Goal: Information Seeking & Learning: Understand process/instructions

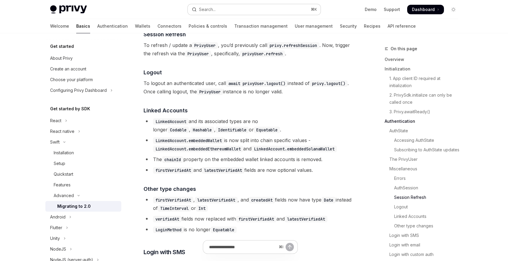
click at [209, 12] on div "Search..." at bounding box center [207, 9] width 17 height 7
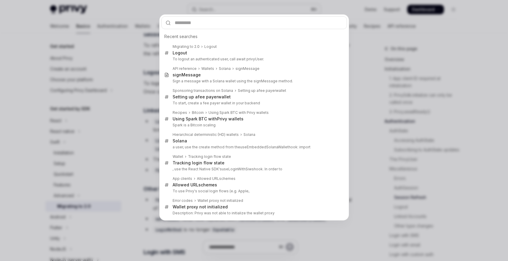
type input "**********"
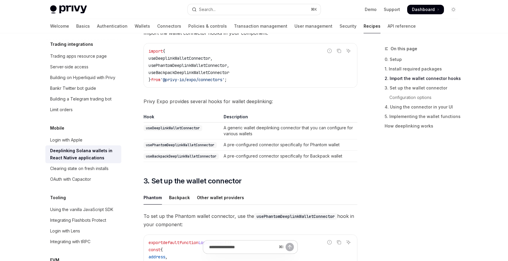
scroll to position [215, 0]
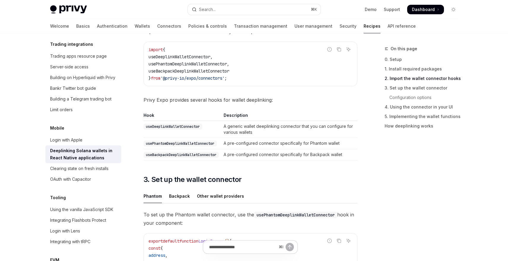
click at [188, 123] on code "useDeeplinkWalletConnector" at bounding box center [173, 126] width 59 height 6
copy code "useDeeplinkWalletConnector"
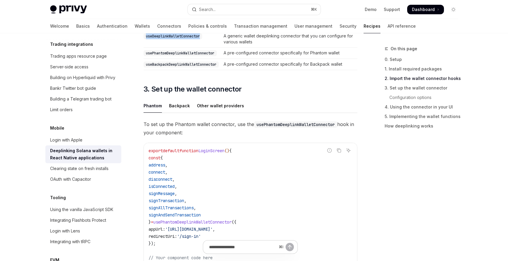
scroll to position [313, 0]
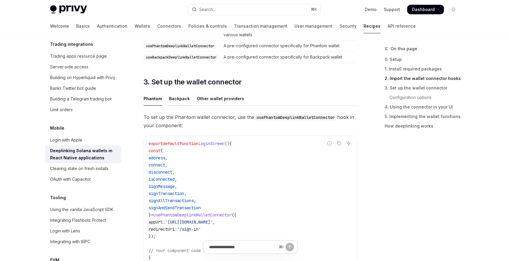
click at [180, 98] on div "Backpack" at bounding box center [179, 98] width 21 height 14
click at [234, 97] on div "Other wallet providers" at bounding box center [220, 98] width 47 height 14
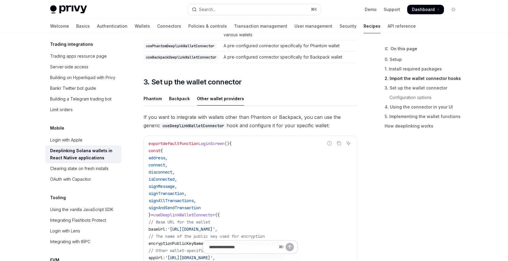
click at [191, 101] on ul "Phantom Backpack Other wallet providers" at bounding box center [251, 98] width 214 height 14
click at [156, 99] on div "Phantom" at bounding box center [153, 98] width 18 height 14
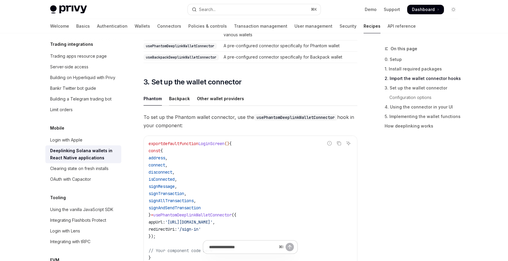
click at [184, 97] on div "Backpack" at bounding box center [179, 98] width 21 height 14
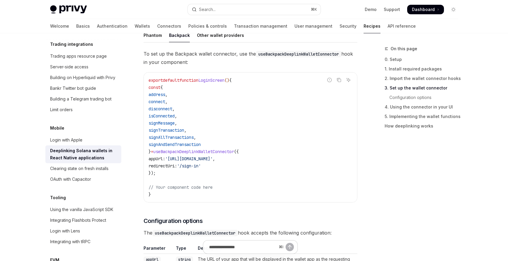
scroll to position [377, 0]
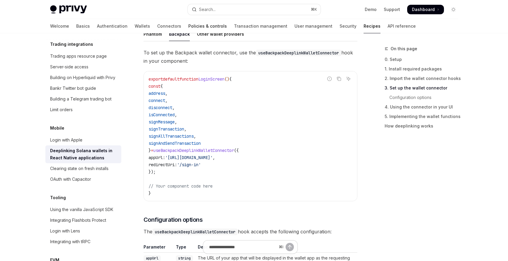
click at [188, 33] on div at bounding box center [207, 33] width 39 height 1
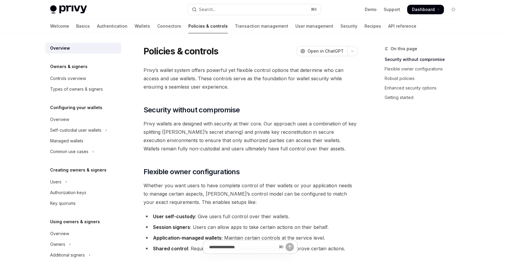
click at [188, 33] on div at bounding box center [207, 33] width 39 height 1
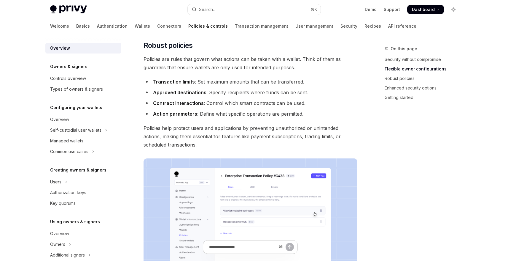
scroll to position [316, 0]
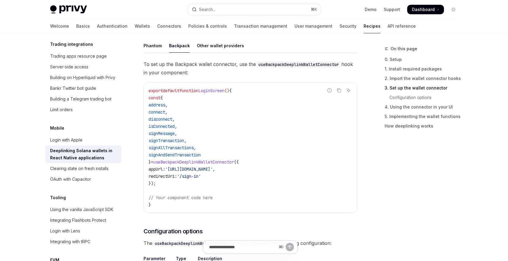
scroll to position [350, 0]
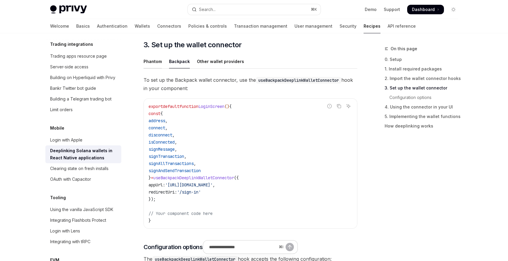
click at [153, 61] on div "Phantom" at bounding box center [153, 61] width 18 height 14
type textarea "*"
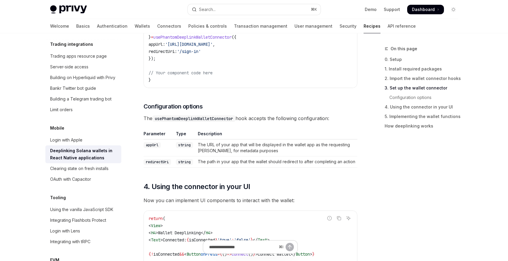
scroll to position [494, 0]
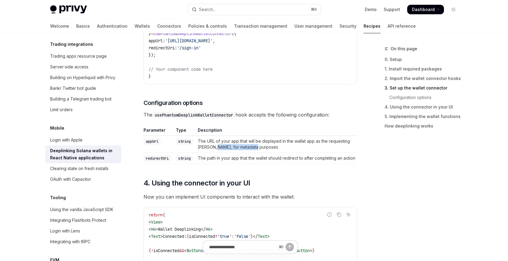
drag, startPoint x: 214, startPoint y: 146, endPoint x: 259, endPoint y: 144, distance: 44.9
click at [259, 144] on td "The URL of your app that will be displayed in the wallet app as the requesting …" at bounding box center [277, 144] width 162 height 17
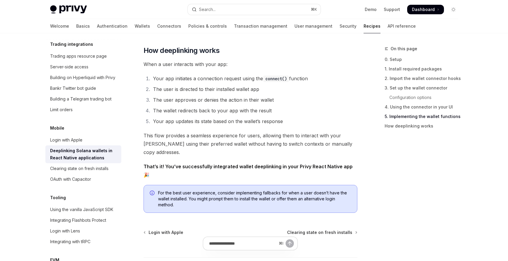
scroll to position [1429, 0]
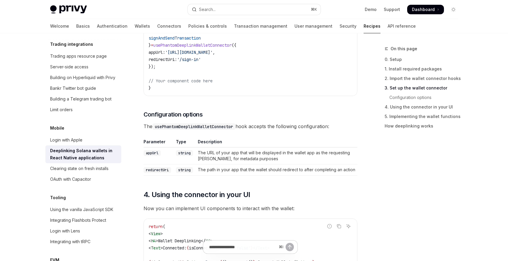
scroll to position [483, 0]
click at [97, 165] on div "Clearing state on fresh installs" at bounding box center [79, 168] width 58 height 7
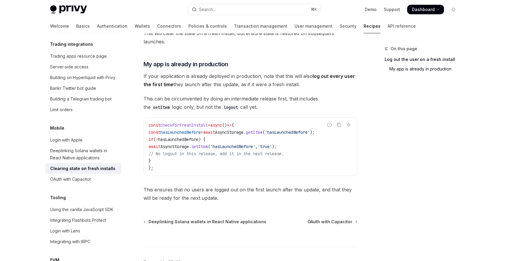
scroll to position [390, 0]
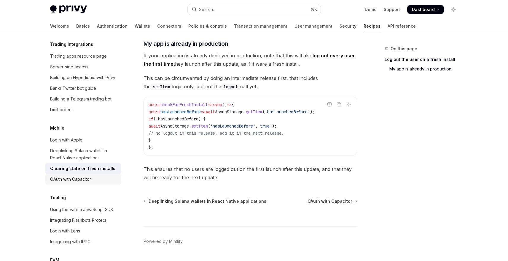
click at [98, 175] on div "OAuth with Capacitor" at bounding box center [84, 178] width 68 height 7
type textarea "*"
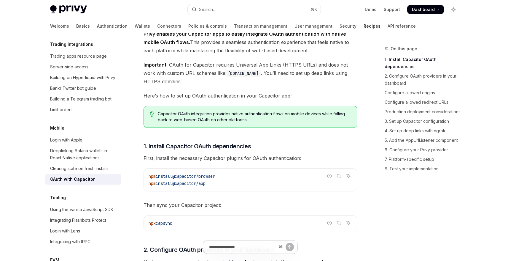
scroll to position [81, 0]
